Goal: Task Accomplishment & Management: Complete application form

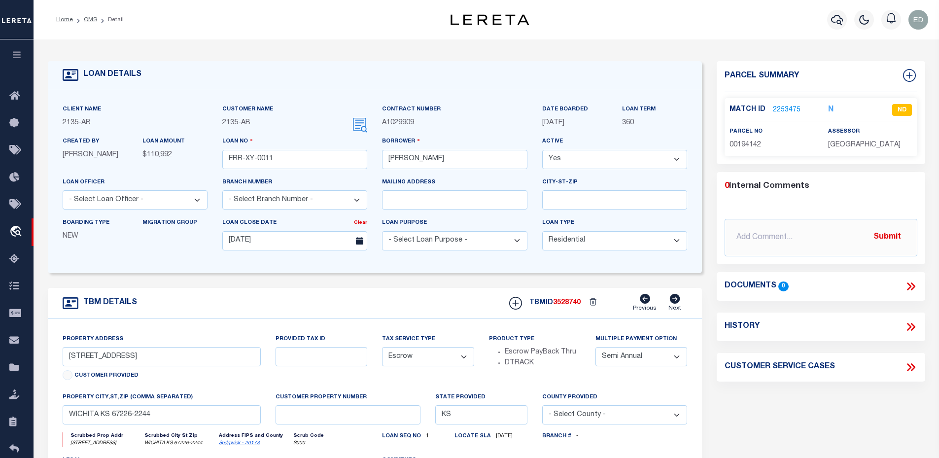
select select "200"
select select "10"
select select "Escrow"
select select "2"
click at [91, 23] on li "OMS" at bounding box center [85, 19] width 24 height 9
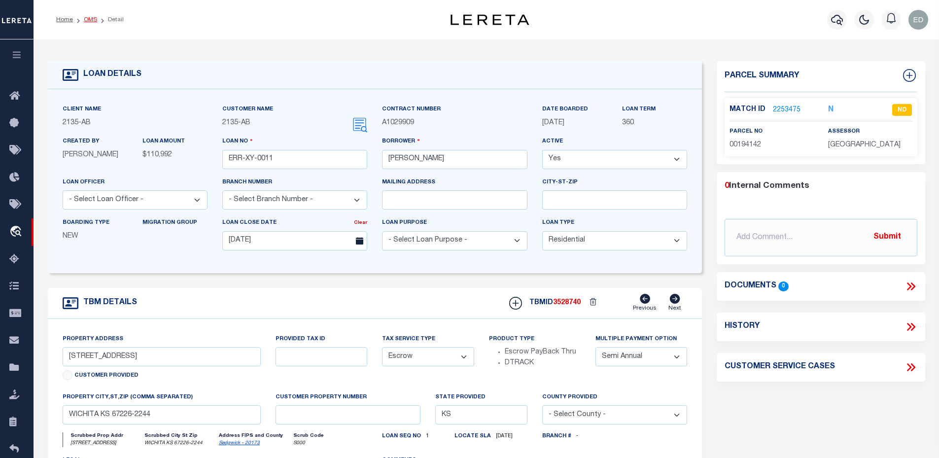
click at [91, 21] on link "OMS" at bounding box center [90, 20] width 13 height 6
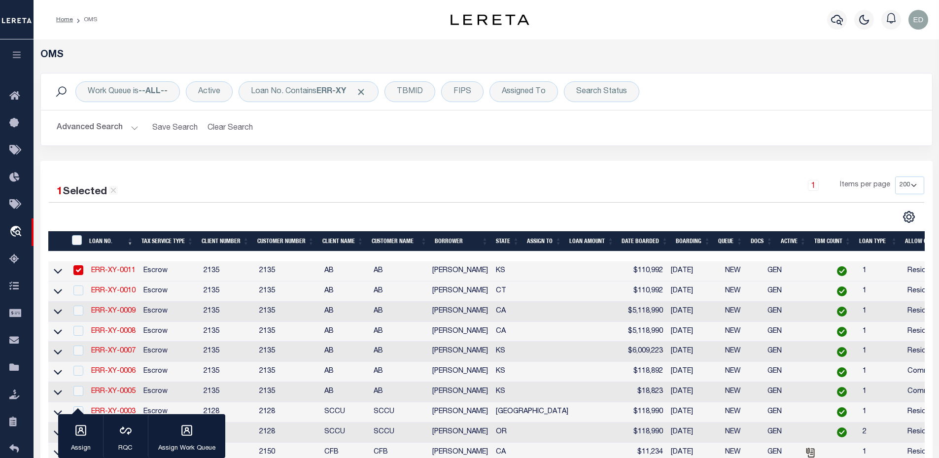
click at [123, 287] on td "ERR-XY-0010" at bounding box center [113, 291] width 52 height 20
checkbox input "true"
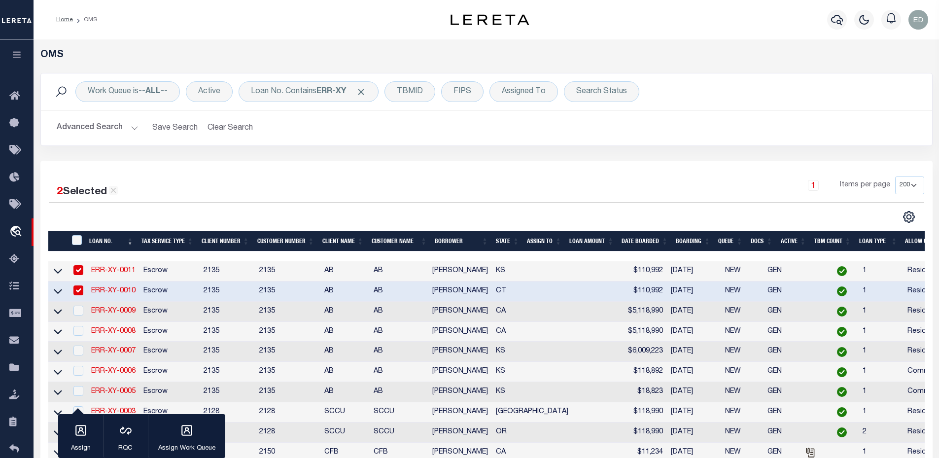
click at [122, 291] on link "ERR-XY-0010" at bounding box center [113, 290] width 44 height 7
type input "ERR-XY-0010"
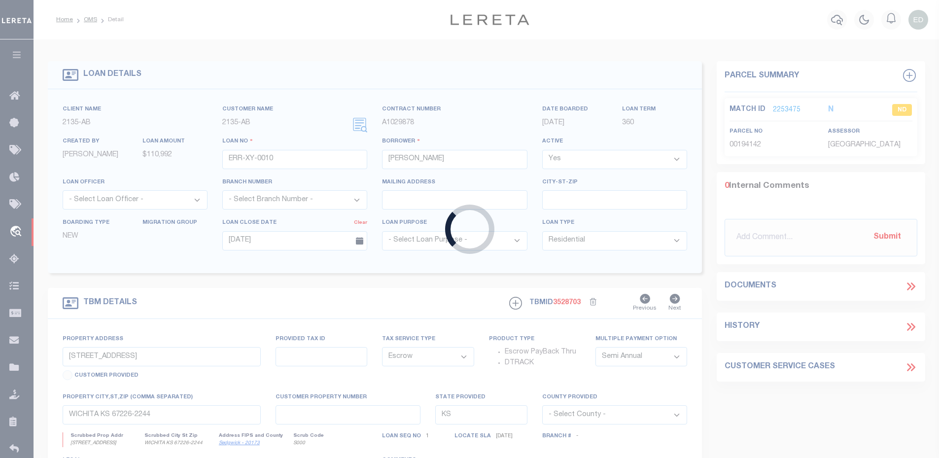
type input "[STREET_ADDRESS]"
type input "FAIRFIELD CT 06825-5519"
type input "CT"
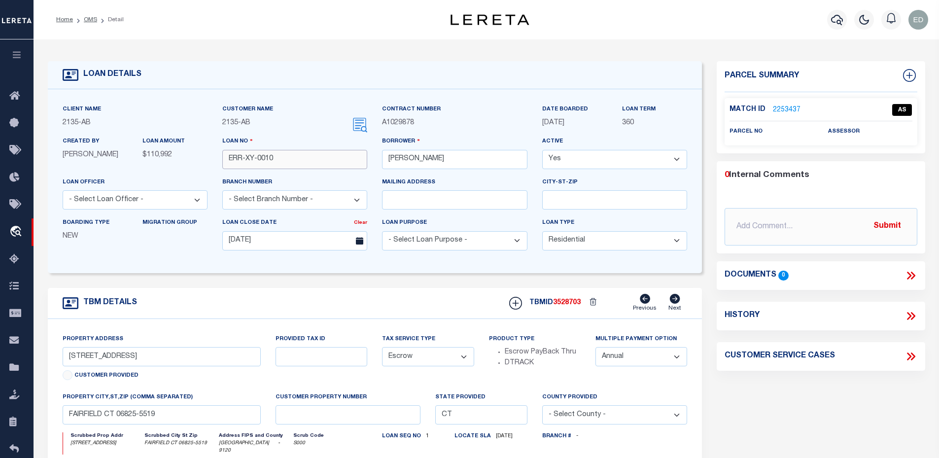
click at [277, 165] on input "ERR-XY-0010" at bounding box center [294, 159] width 145 height 19
